Goal: Information Seeking & Learning: Learn about a topic

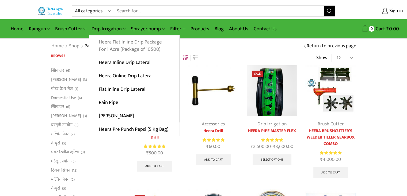
click at [131, 44] on link "Heera Flat Inline Drip Package For 1 Acre (Package of 10500)" at bounding box center [134, 45] width 90 height 21
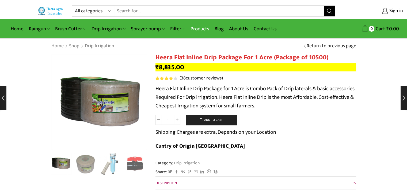
click at [198, 26] on link "Products" at bounding box center [200, 29] width 24 height 13
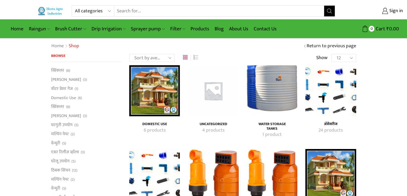
click at [273, 93] on img "Visit product category Water Storage Tanks" at bounding box center [272, 90] width 51 height 51
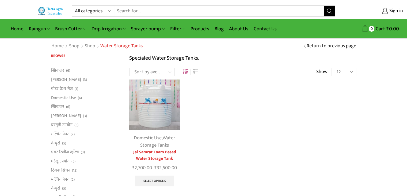
click at [156, 107] on img at bounding box center [154, 104] width 51 height 51
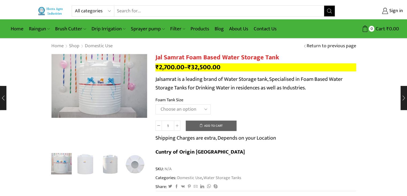
click at [205, 110] on select "Choose an option 300 Liter 500 Liter 750 Liter 1000 Liter 1500 Liter 2000 Liter…" at bounding box center [183, 109] width 55 height 10
click at [156, 104] on select "Choose an option 300 Liter 500 Liter 750 Liter 1000 Liter 1500 Liter 2000 Liter…" at bounding box center [183, 109] width 55 height 10
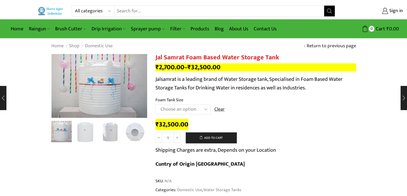
click at [206, 109] on select "Choose an option 300 Liter 500 Liter 750 Liter 1000 Liter 1500 Liter 2000 Liter…" at bounding box center [183, 109] width 55 height 10
click at [156, 104] on select "Choose an option 300 Liter 500 Liter 750 Liter 1000 Liter 1500 Liter 2000 Liter…" at bounding box center [183, 109] width 55 height 10
select select "1000 Liter"
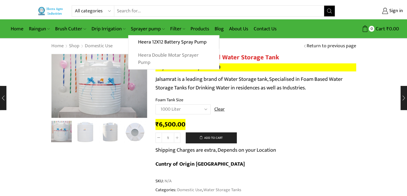
click at [153, 56] on link "Heera Double Motar Sprayer Pump" at bounding box center [174, 58] width 91 height 21
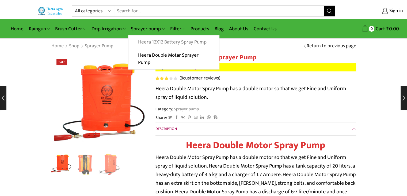
click at [148, 42] on link "Heera 12X12 Battery Spray Pump" at bounding box center [174, 41] width 90 height 13
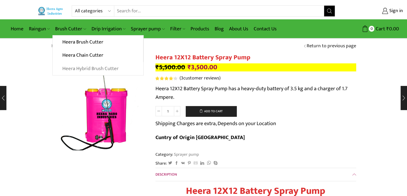
click at [81, 70] on link "Heera Hybrid Brush Cutter" at bounding box center [98, 68] width 91 height 13
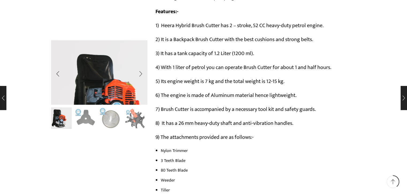
scroll to position [268, 0]
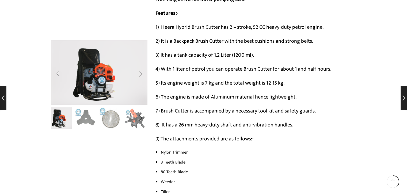
click at [141, 73] on div "Next slide" at bounding box center [140, 73] width 13 height 13
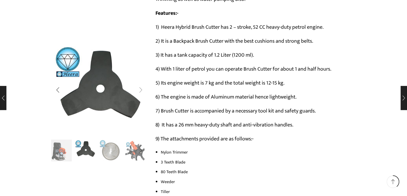
click at [141, 88] on div "Next slide" at bounding box center [140, 89] width 13 height 13
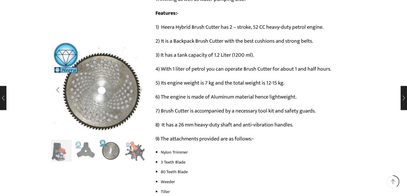
click at [140, 89] on div "Next slide" at bounding box center [140, 89] width 13 height 13
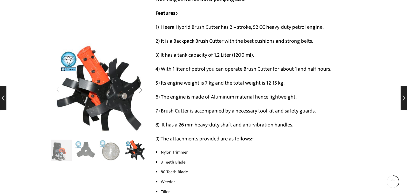
click at [141, 89] on div "Next slide" at bounding box center [140, 89] width 13 height 13
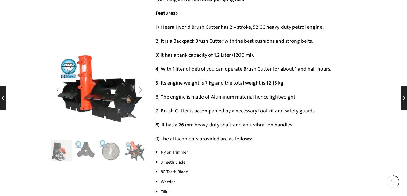
click at [139, 88] on div "Next slide" at bounding box center [140, 89] width 13 height 13
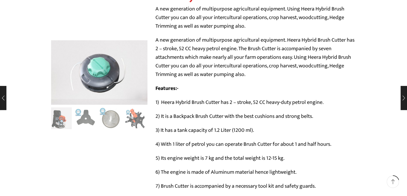
scroll to position [134, 0]
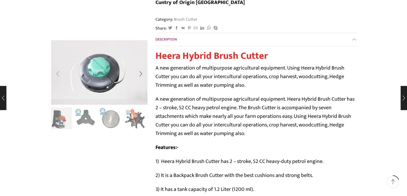
click at [59, 73] on div "Previous slide" at bounding box center [57, 73] width 13 height 13
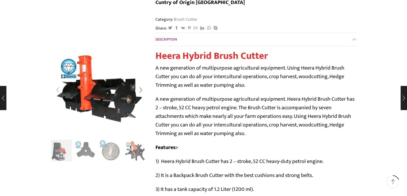
click at [59, 73] on div at bounding box center [99, 89] width 96 height 99
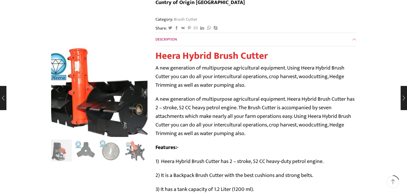
click at [59, 73] on img "5 / 10" at bounding box center [98, 94] width 134 height 134
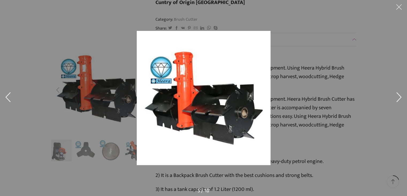
click at [59, 73] on div at bounding box center [203, 98] width 407 height 196
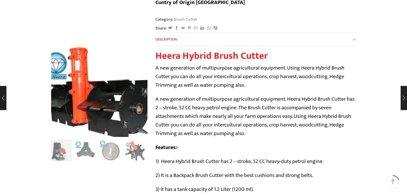
click at [101, 75] on img "5 / 10" at bounding box center [99, 94] width 134 height 134
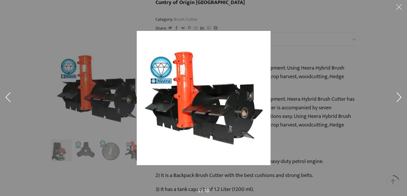
click at [7, 96] on button at bounding box center [8, 97] width 16 height 27
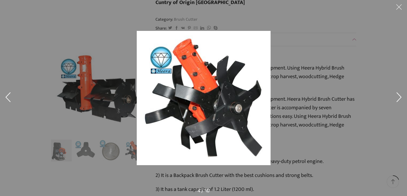
click at [7, 96] on button at bounding box center [8, 97] width 16 height 27
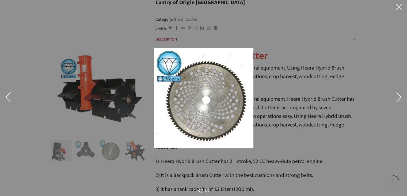
click at [7, 96] on button at bounding box center [8, 97] width 16 height 27
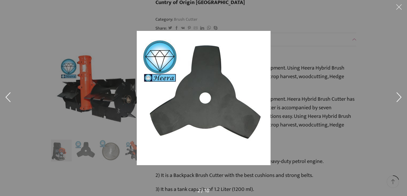
click at [7, 96] on button at bounding box center [8, 97] width 16 height 27
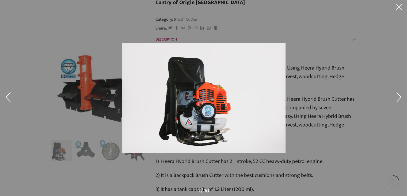
click at [6, 96] on button at bounding box center [8, 97] width 16 height 27
click at [401, 5] on button at bounding box center [399, 8] width 16 height 16
